Goal: Task Accomplishment & Management: Use online tool/utility

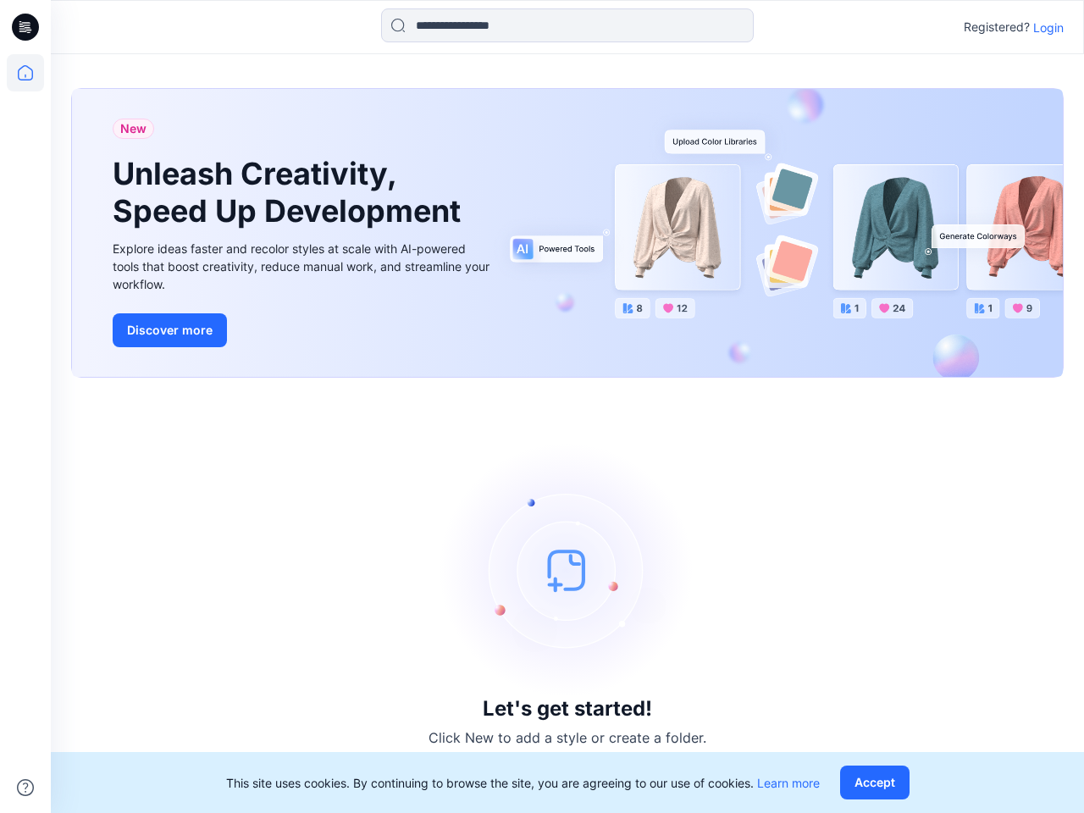
click at [542, 406] on div "Let's get started! Click New to add a style or create a folder." at bounding box center [567, 595] width 992 height 395
click at [26, 27] on icon at bounding box center [28, 27] width 7 height 1
click at [25, 73] on icon at bounding box center [25, 72] width 37 height 37
click at [25, 788] on icon at bounding box center [25, 787] width 17 height 17
click at [567, 25] on input at bounding box center [567, 25] width 373 height 34
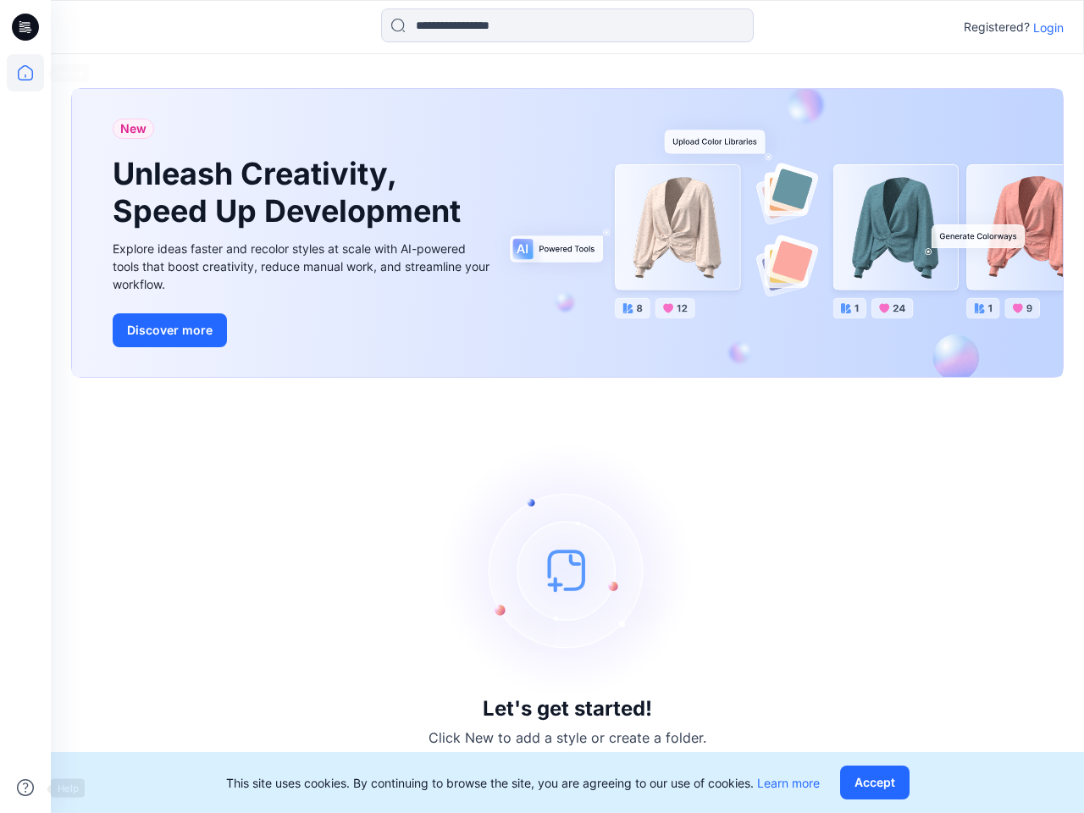
click at [1048, 27] on p "Login" at bounding box center [1048, 28] width 30 height 18
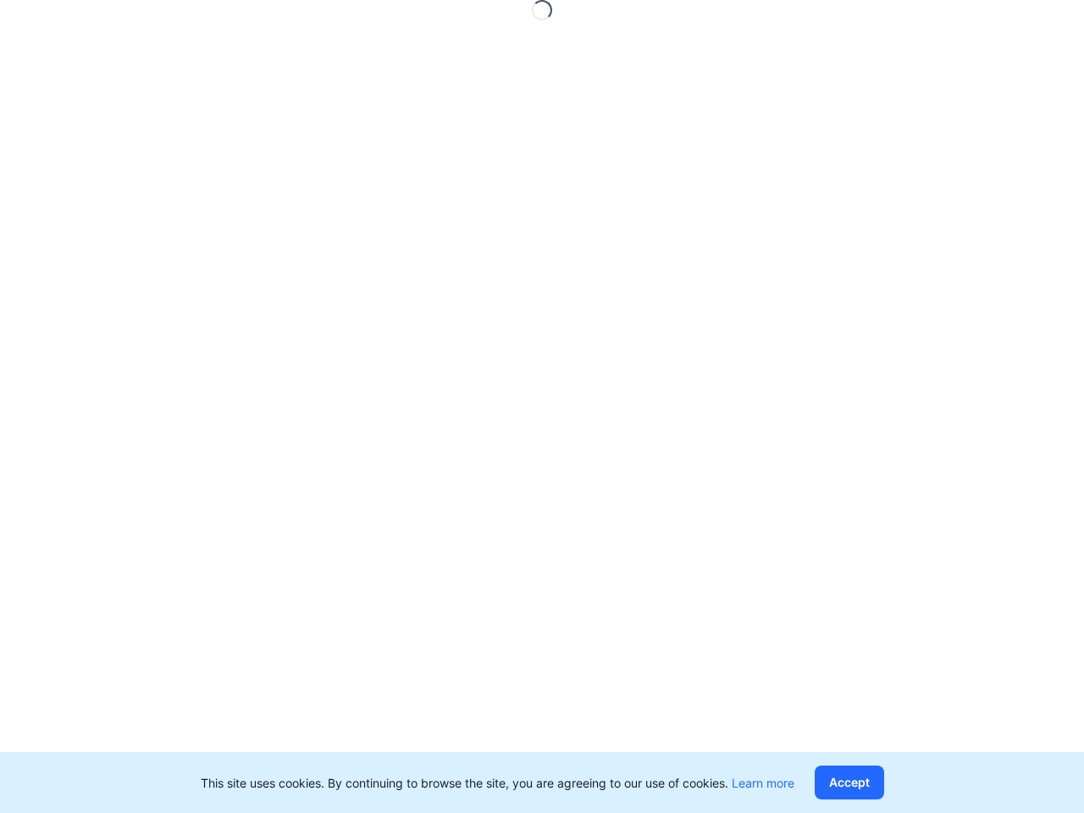
click at [878, 782] on button "Accept" at bounding box center [849, 783] width 69 height 34
